Goal: Task Accomplishment & Management: Manage account settings

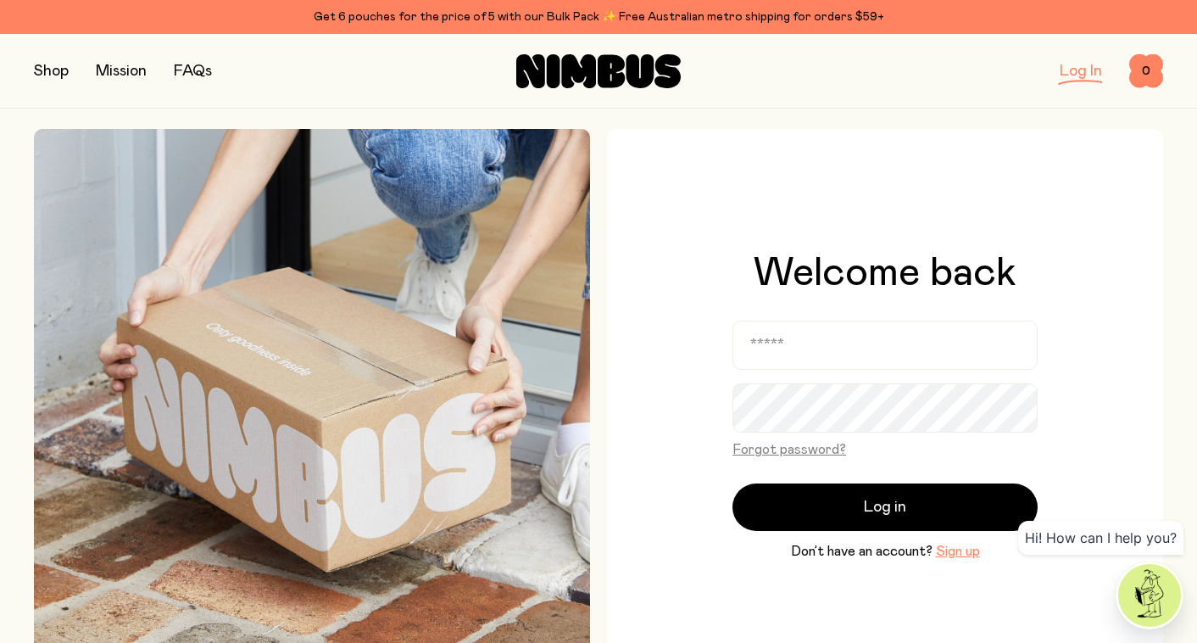
click at [1080, 68] on link "Log In" at bounding box center [1081, 71] width 42 height 15
click at [1080, 73] on link "Log In" at bounding box center [1081, 71] width 42 height 15
click at [842, 349] on input "email" at bounding box center [885, 344] width 305 height 49
type input "**********"
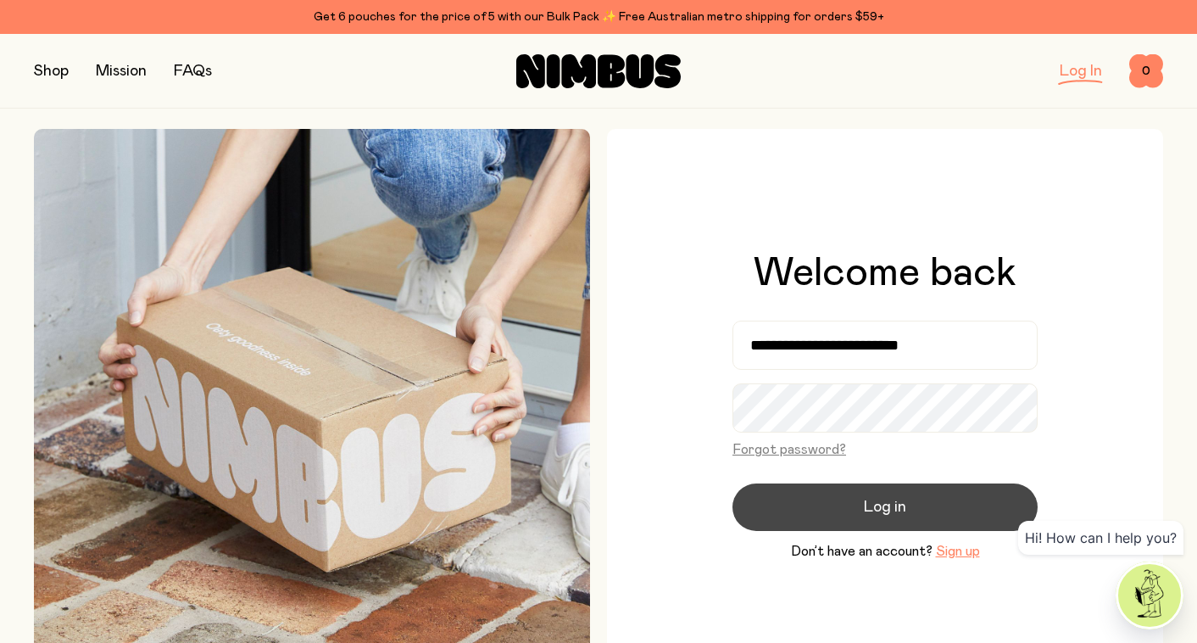
click at [857, 528] on button "Log in" at bounding box center [885, 506] width 305 height 47
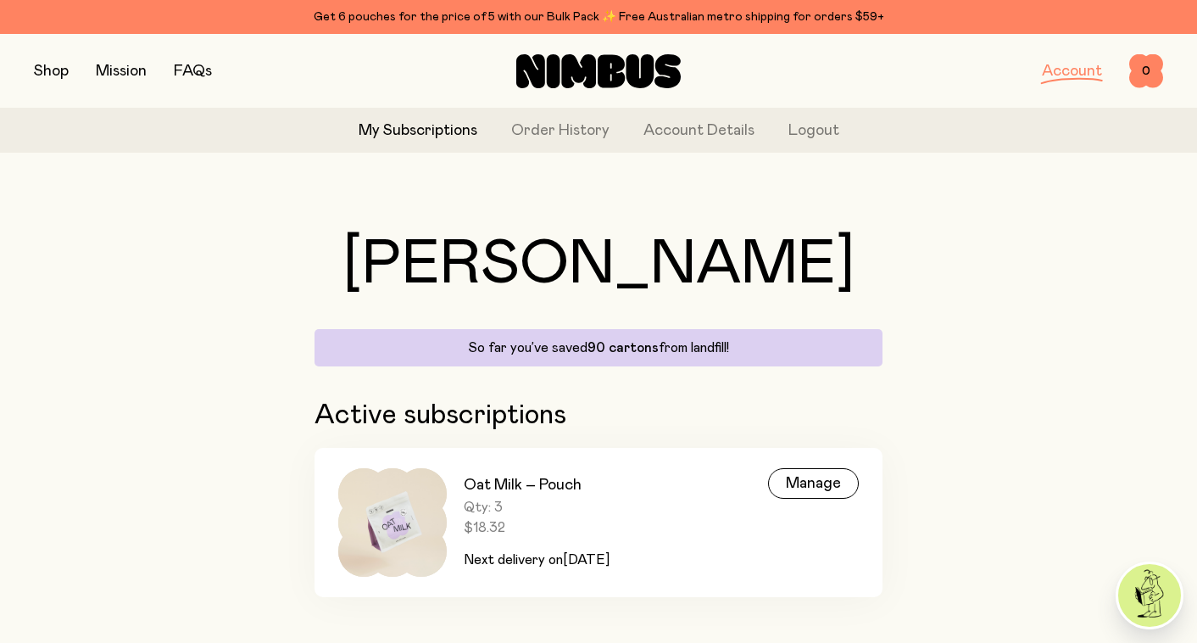
scroll to position [22, 0]
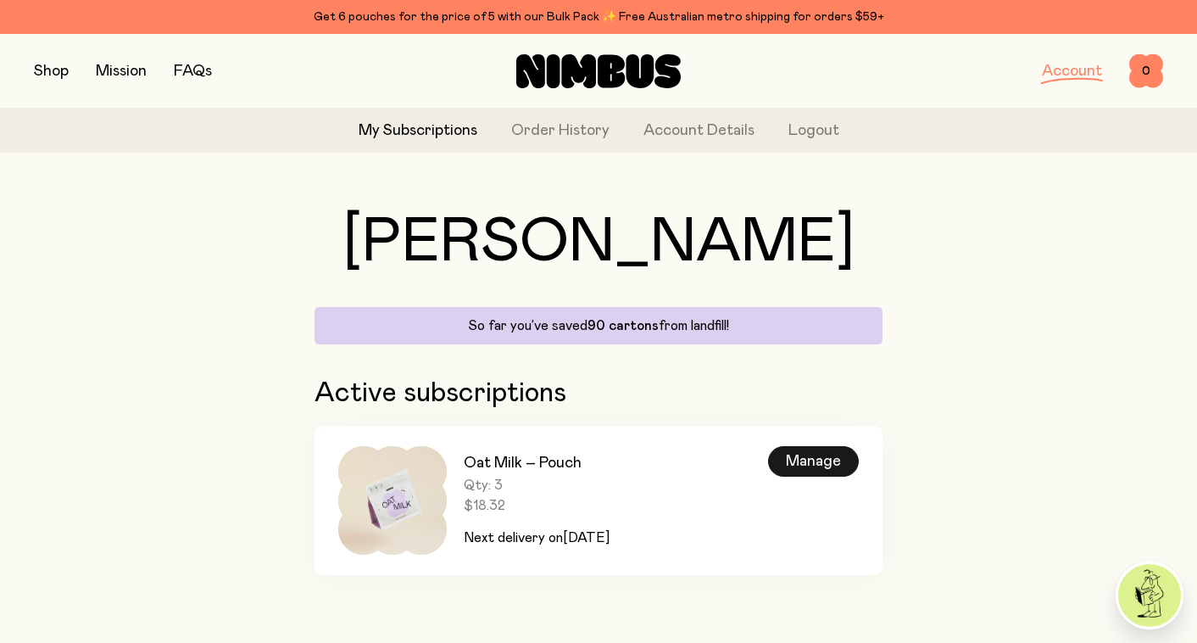
click at [813, 456] on div "Manage" at bounding box center [813, 461] width 91 height 31
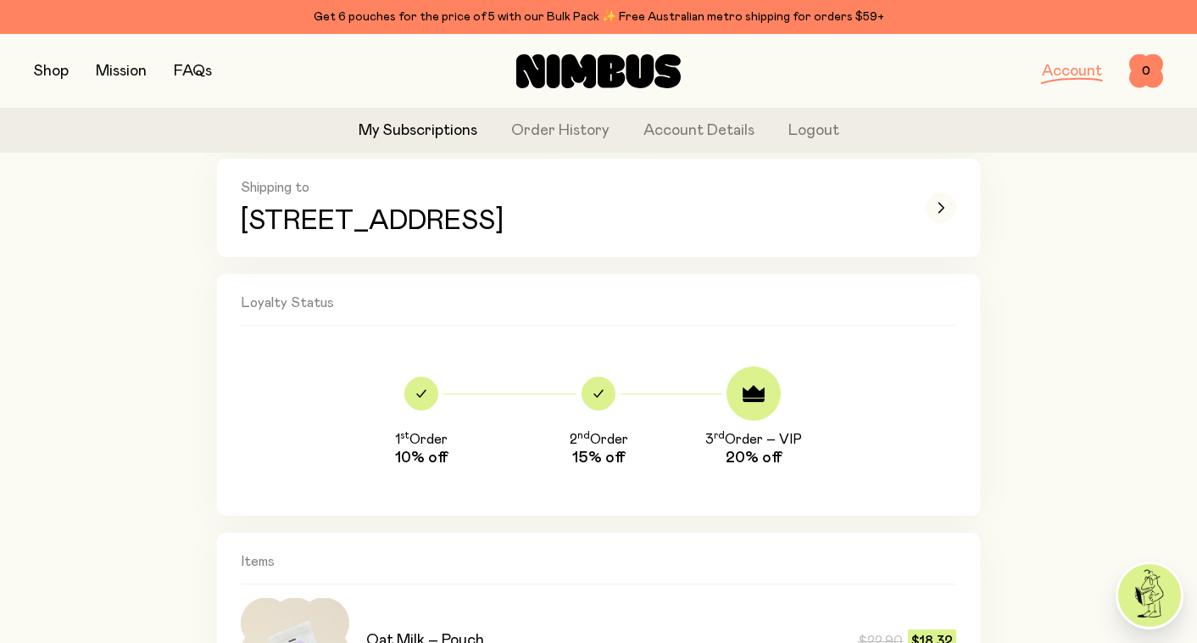
scroll to position [361, 0]
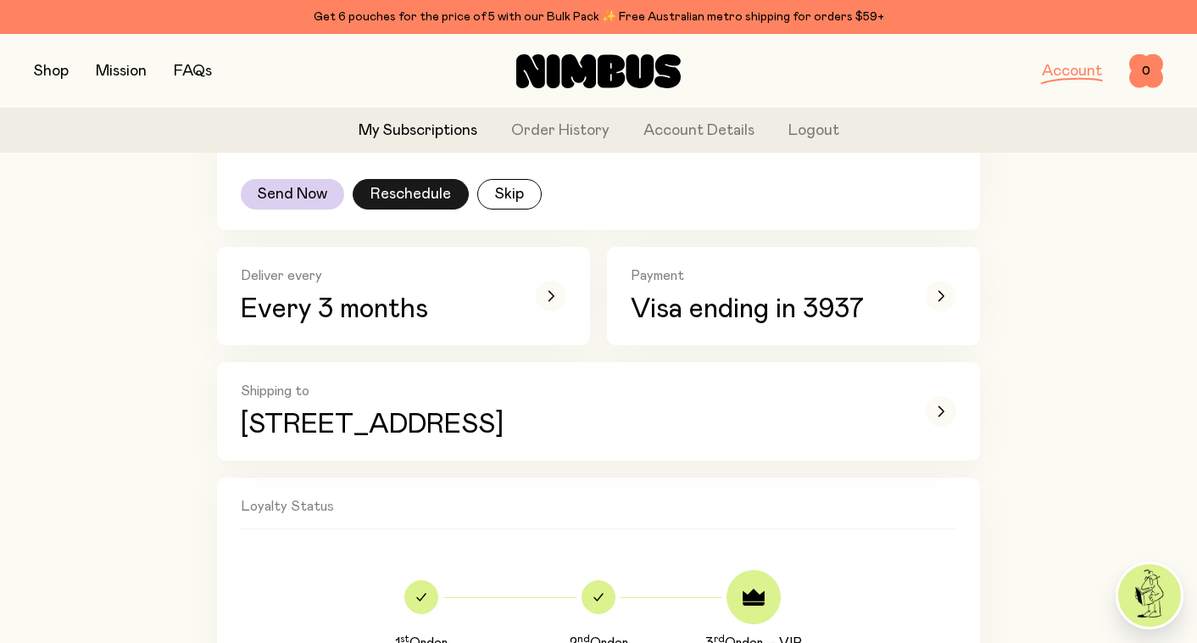
click at [437, 199] on button "Reschedule" at bounding box center [411, 194] width 116 height 31
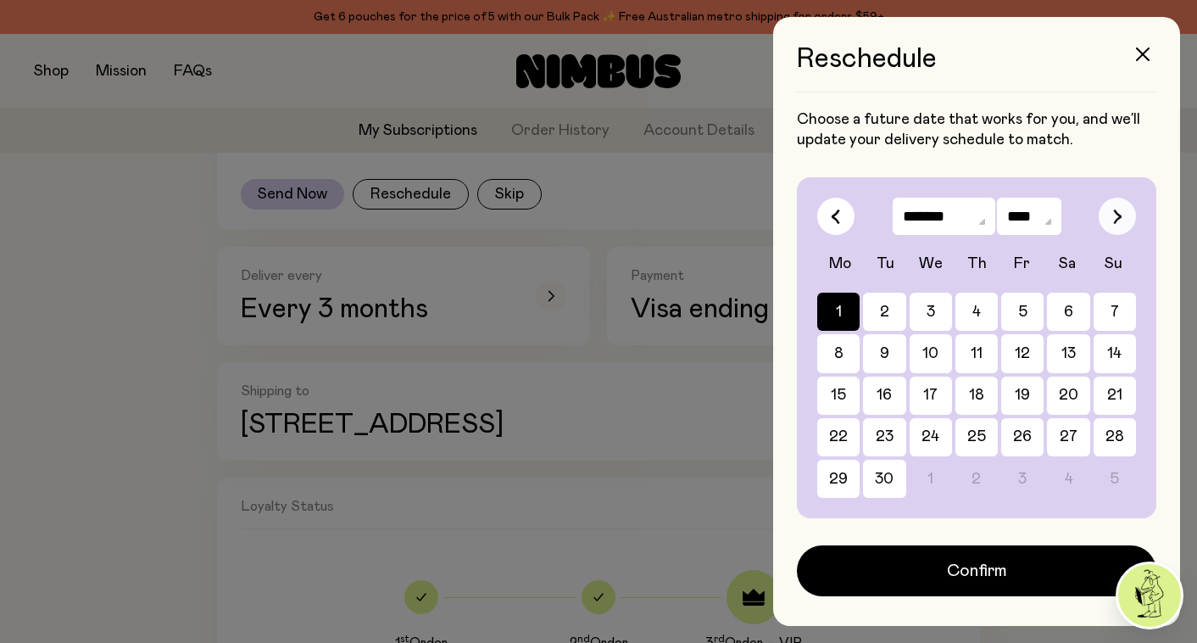
click at [1117, 221] on icon "button" at bounding box center [1117, 216] width 9 height 15
select select "*"
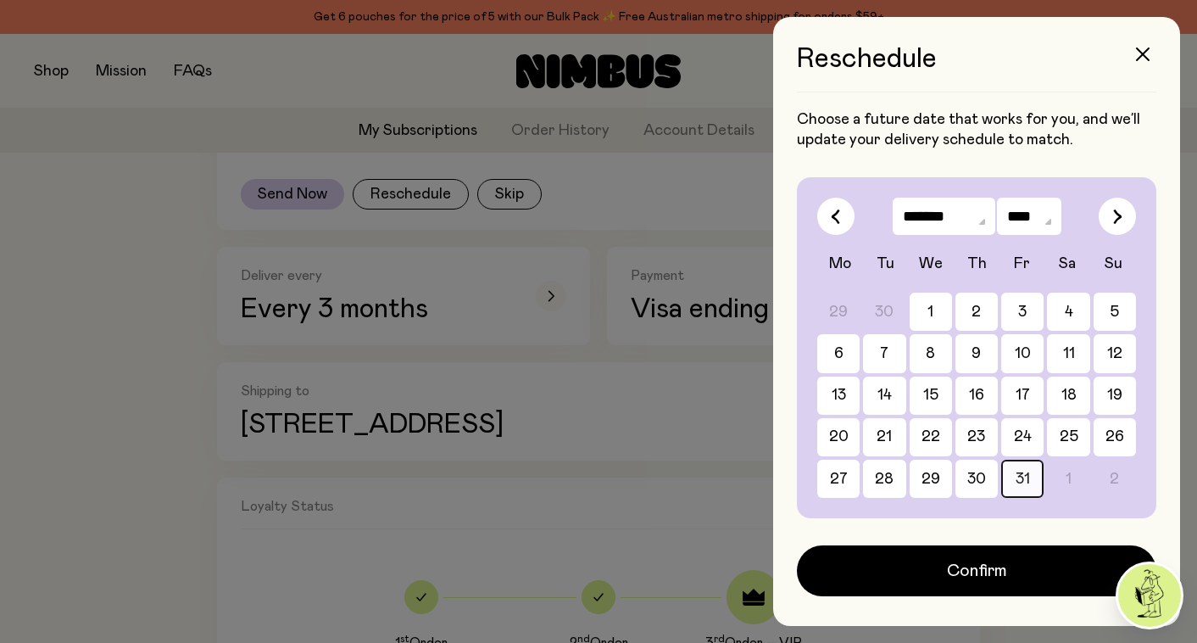
click at [1032, 477] on button "31" at bounding box center [1022, 479] width 42 height 38
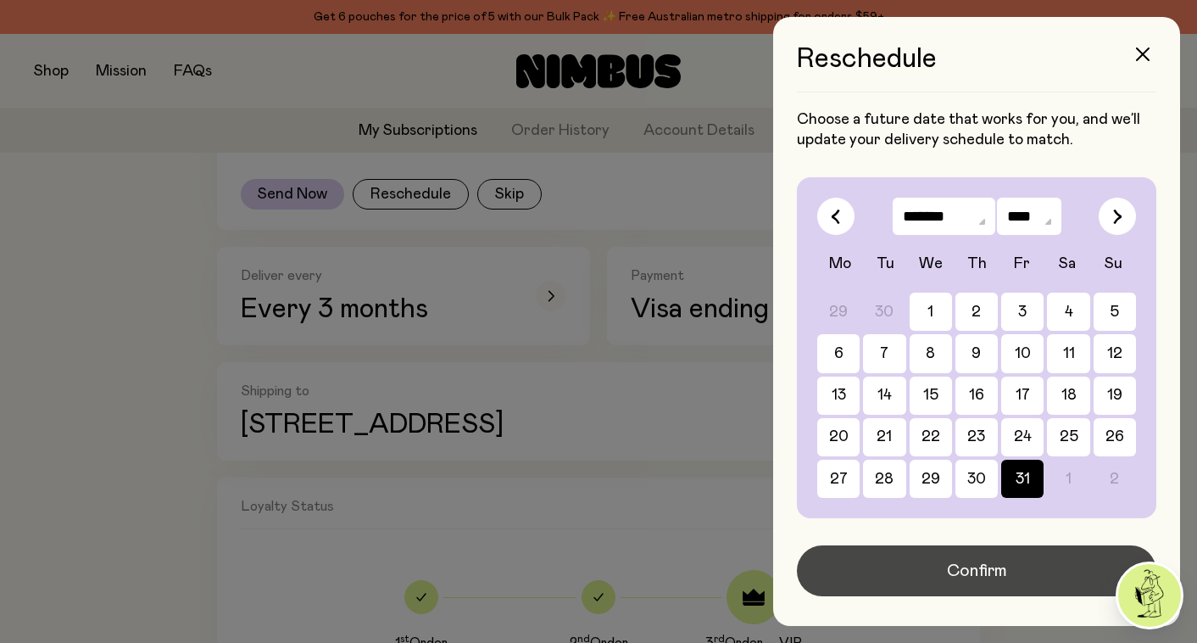
click at [984, 575] on span "Confirm" at bounding box center [977, 571] width 60 height 24
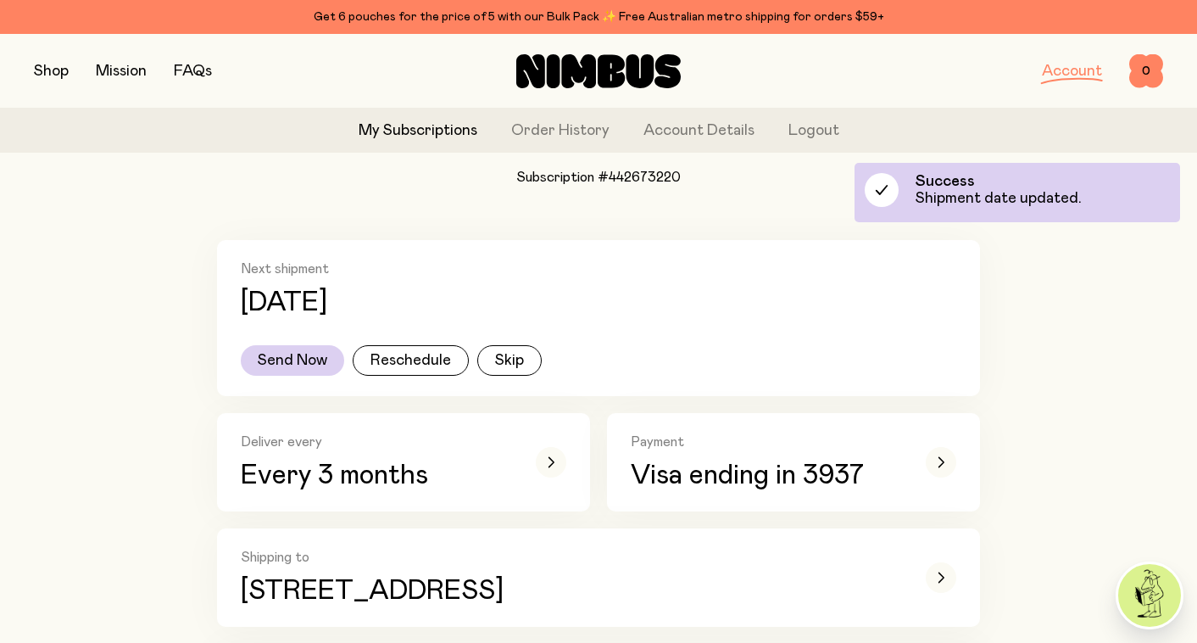
scroll to position [126, 0]
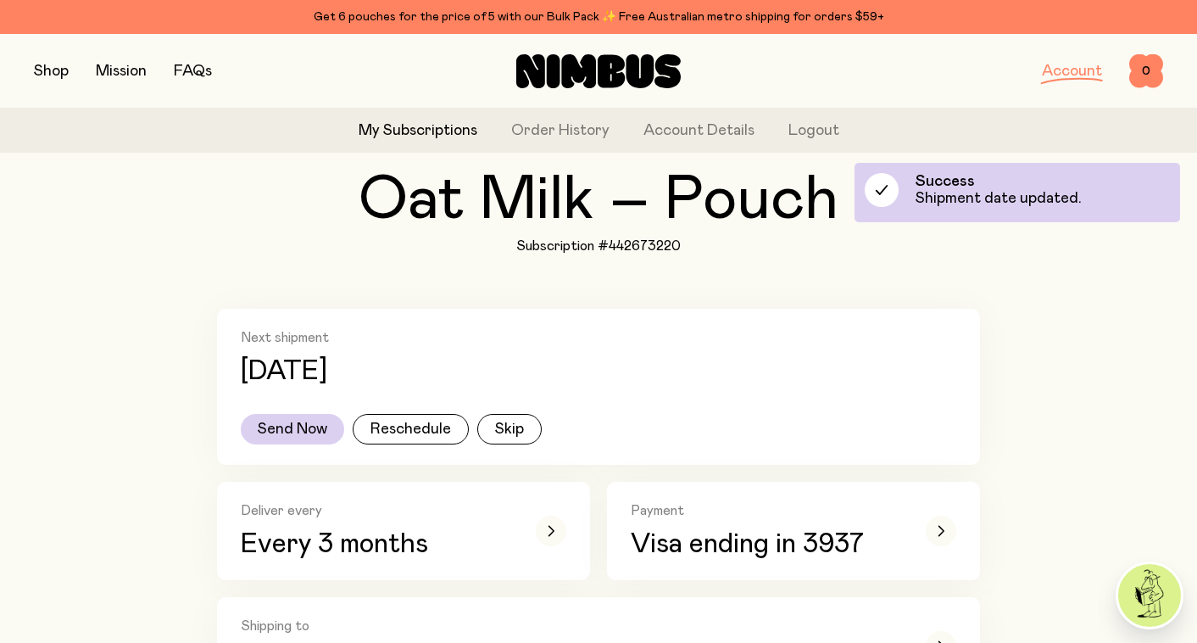
click at [1061, 70] on link "Account" at bounding box center [1072, 71] width 60 height 15
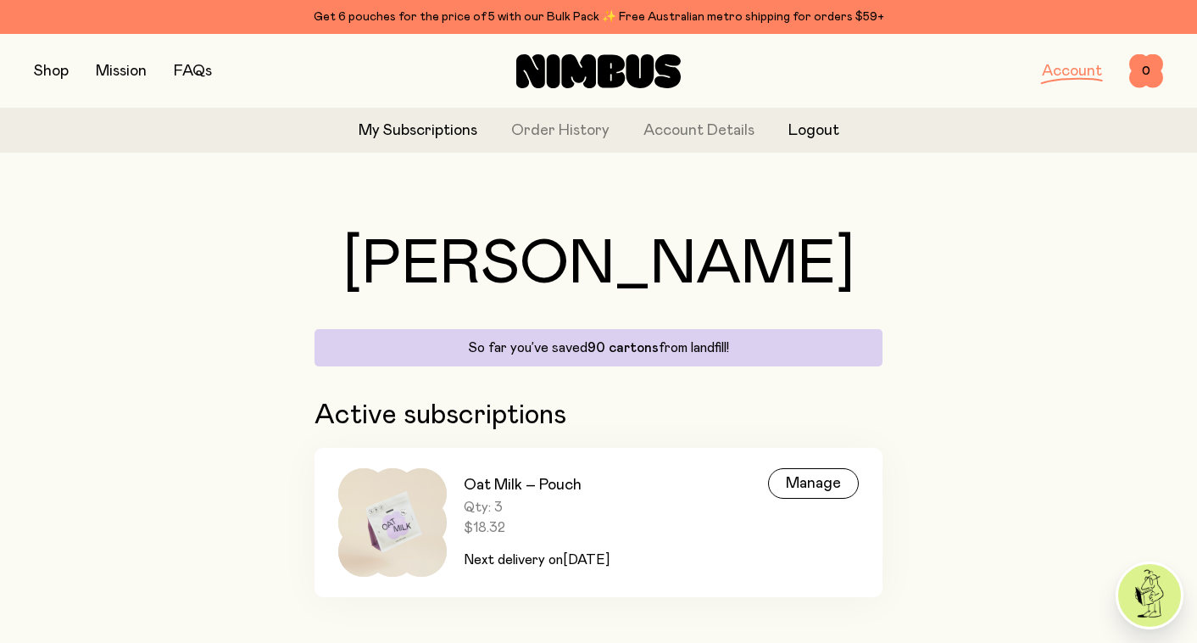
click at [812, 136] on button "Logout" at bounding box center [814, 131] width 51 height 23
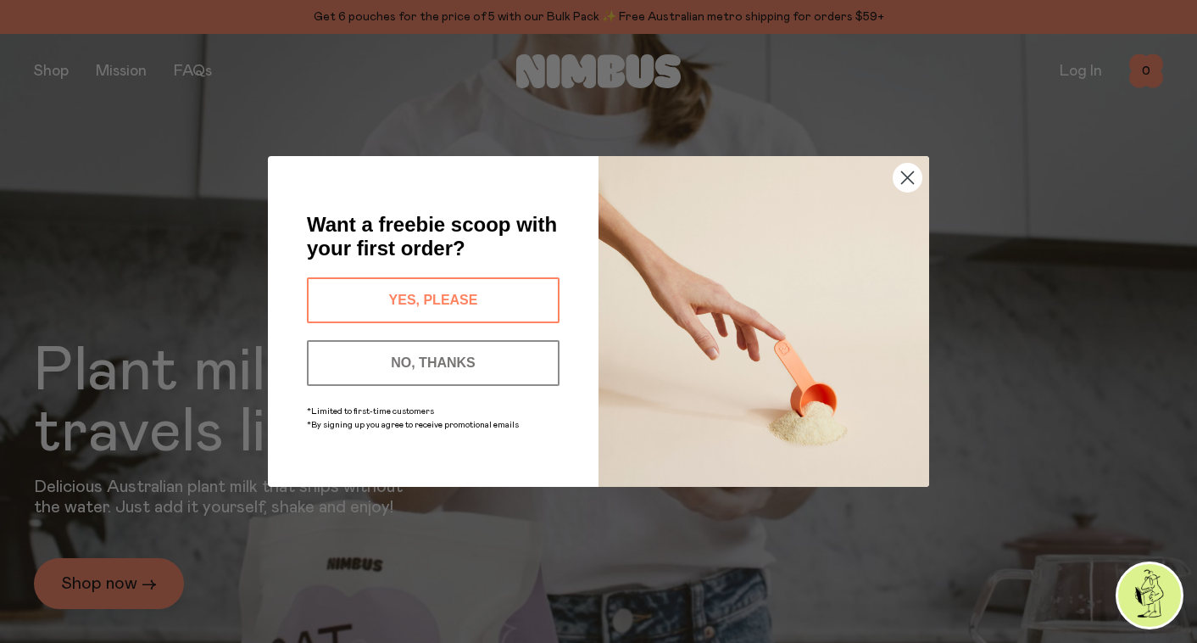
click at [468, 365] on button "NO, THANKS" at bounding box center [433, 363] width 253 height 46
